Goal: Information Seeking & Learning: Learn about a topic

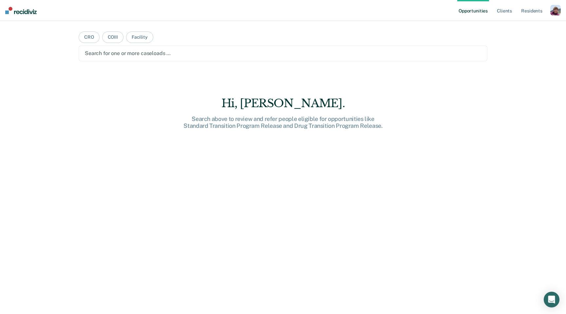
click at [552, 10] on div "button" at bounding box center [556, 10] width 10 height 10
click at [526, 30] on div "Profile How it works Log Out" at bounding box center [529, 35] width 63 height 32
click at [516, 26] on link "Profile" at bounding box center [529, 27] width 53 height 6
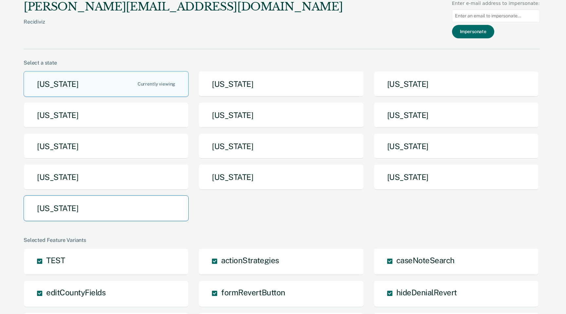
click at [146, 204] on button "[US_STATE]" at bounding box center [106, 208] width 165 height 26
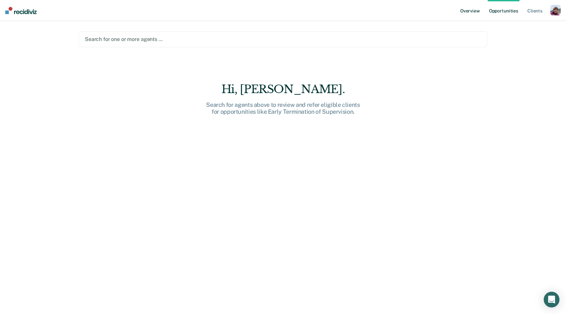
click at [469, 10] on link "Overview" at bounding box center [470, 10] width 22 height 21
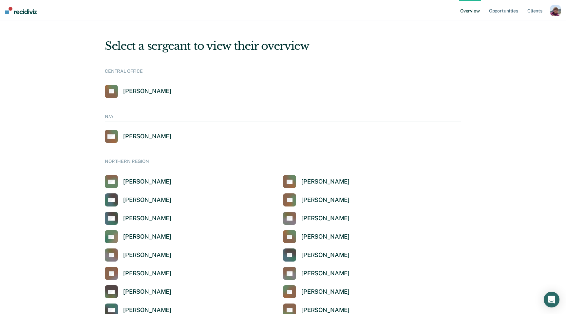
scroll to position [363, 0]
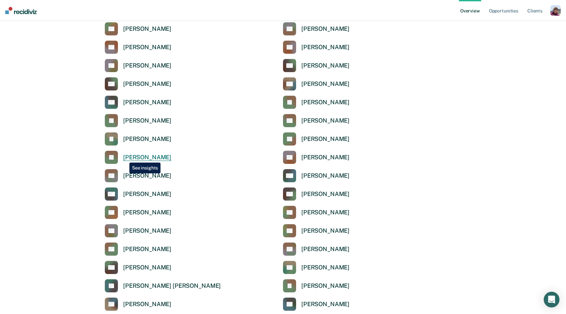
click at [124, 158] on div "Joslyn Pilling" at bounding box center [147, 158] width 48 height 8
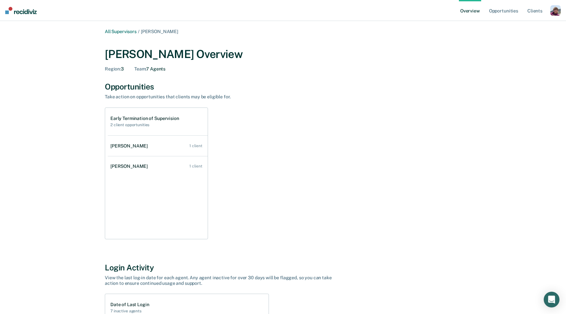
drag, startPoint x: 143, startPoint y: 73, endPoint x: 175, endPoint y: 73, distance: 32.1
click at [175, 73] on div "Joslyn Pilling Overview Region : 3 Team : 7 Agents" at bounding box center [283, 58] width 357 height 37
click at [137, 141] on link "Emily Adair 1 client" at bounding box center [158, 146] width 100 height 19
click at [145, 150] on link "Emily Adair 1 client" at bounding box center [158, 146] width 100 height 19
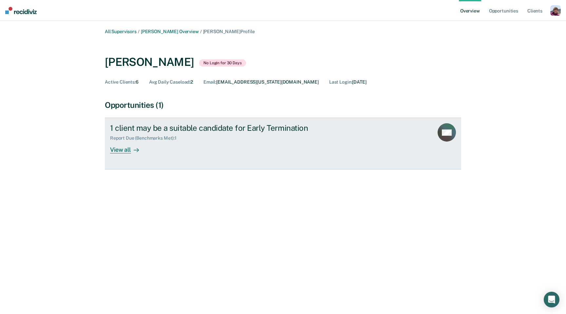
click at [133, 157] on link "1 client may be a suitable candidate for Early Termination Report Due (Benchmar…" at bounding box center [283, 144] width 357 height 52
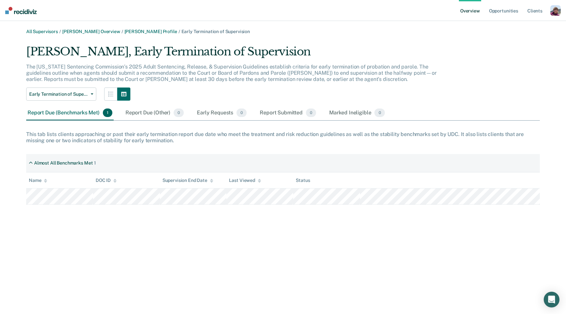
click at [226, 75] on p "The Utah Sentencing Commission’s 2025 Adult Sentencing, Release, & Supervision …" at bounding box center [231, 73] width 411 height 19
click at [48, 33] on link "All Supervisors" at bounding box center [42, 32] width 32 height 6
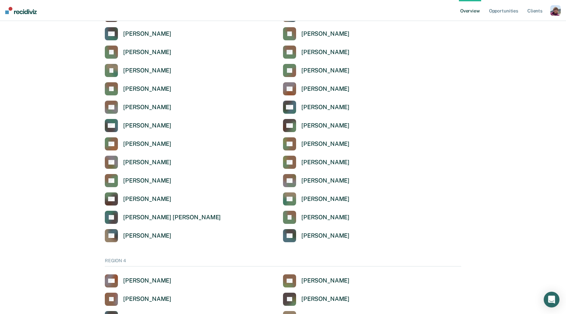
scroll to position [415, 0]
